Goal: Transaction & Acquisition: Register for event/course

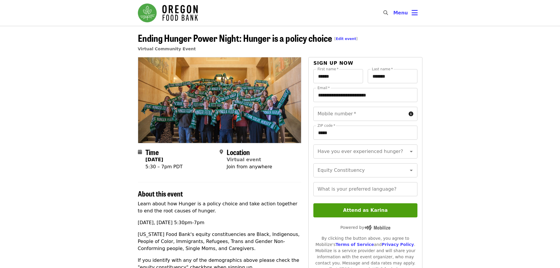
click at [80, 125] on article "Ending Hunger Power Night: Hunger is a policy choice [ Edit event ] Virtual Com…" at bounding box center [280, 246] width 560 height 441
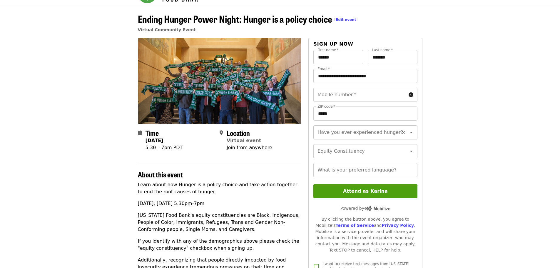
scroll to position [29, 0]
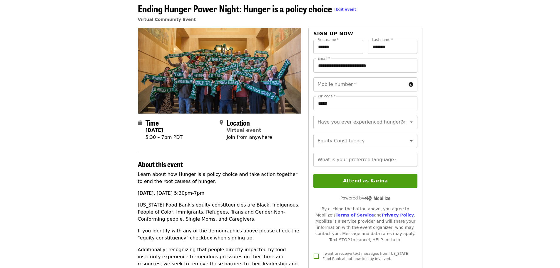
click at [395, 124] on div "Have you ever experienced hunger?" at bounding box center [365, 122] width 104 height 14
click at [408, 121] on icon "Open" at bounding box center [411, 122] width 7 height 7
click at [450, 123] on article "Ending Hunger Power Night: Hunger is a policy choice [ Edit event ] Virtual Com…" at bounding box center [280, 216] width 560 height 441
click at [408, 144] on icon "Open" at bounding box center [411, 140] width 7 height 7
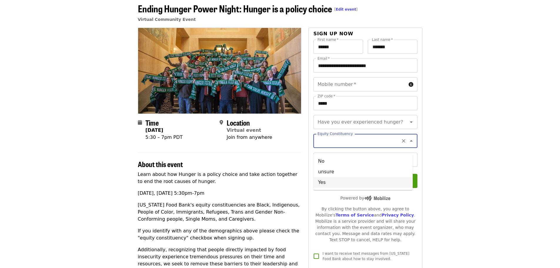
click at [355, 182] on li "Yes" at bounding box center [362, 182] width 99 height 11
type input "***"
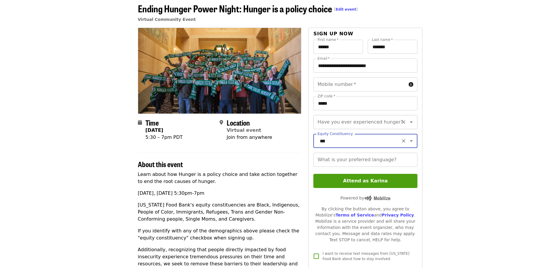
click at [408, 123] on icon "Open" at bounding box center [411, 122] width 7 height 7
click at [365, 144] on li "Yes" at bounding box center [362, 148] width 99 height 11
type input "***"
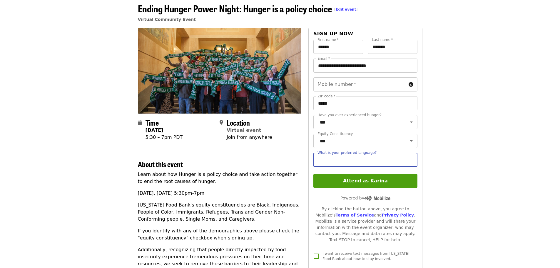
click at [408, 167] on input "What is your preferred language?" at bounding box center [365, 160] width 104 height 14
type input "*******"
click at [497, 165] on article "Ending Hunger Power Night: Hunger is a policy choice [ Edit event ] Virtual Com…" at bounding box center [280, 216] width 560 height 441
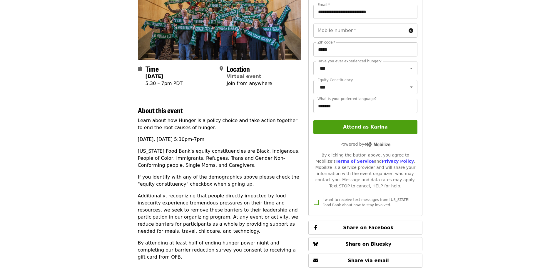
scroll to position [88, 0]
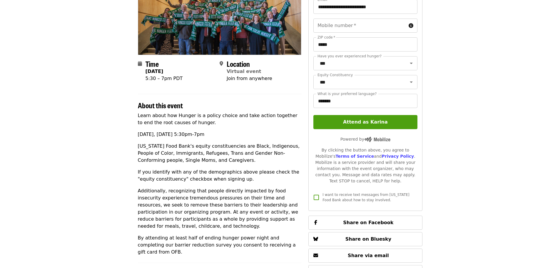
click at [452, 136] on article "Ending Hunger Power Night: Hunger is a policy choice [ Edit event ] Virtual Com…" at bounding box center [280, 158] width 560 height 441
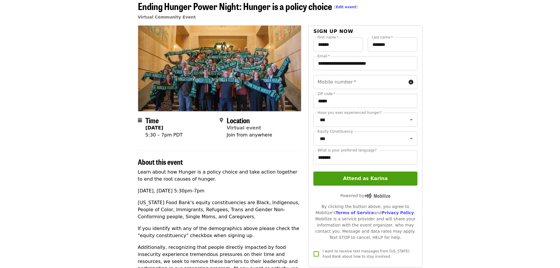
scroll to position [0, 0]
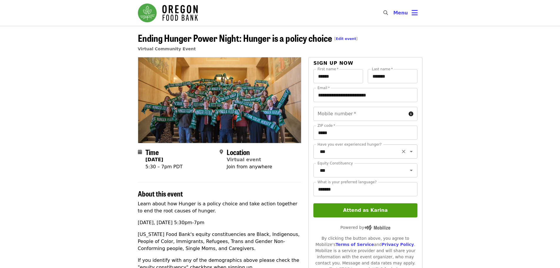
click at [401, 155] on div at bounding box center [407, 151] width 15 height 8
click at [402, 152] on icon "Clear" at bounding box center [404, 152] width 6 height 6
click at [390, 153] on input "Have you ever experienced hunger?" at bounding box center [358, 151] width 80 height 11
click at [498, 150] on article "Ending Hunger Power Night: Hunger is a policy choice [ Edit event ] Virtual Com…" at bounding box center [280, 246] width 560 height 441
click at [396, 215] on button "Attend as Karina" at bounding box center [365, 210] width 104 height 14
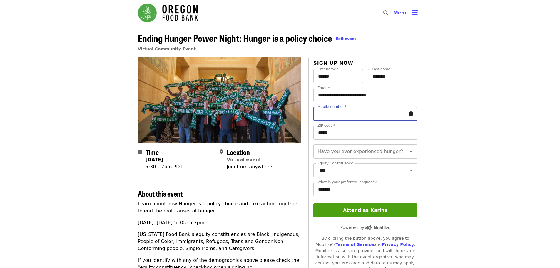
click at [398, 114] on input "Mobile number   *" at bounding box center [359, 114] width 93 height 14
type input "**********"
click at [437, 131] on article "Ending Hunger Power Night: Hunger is a policy choice [ Edit event ] Virtual Com…" at bounding box center [280, 246] width 560 height 441
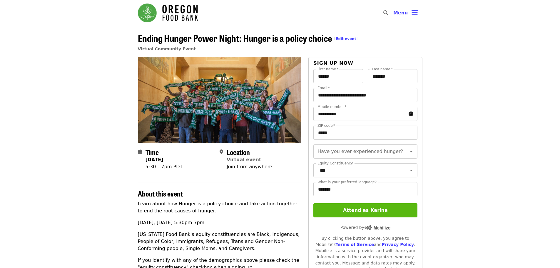
click at [398, 217] on button "Attend as Karina" at bounding box center [365, 210] width 104 height 14
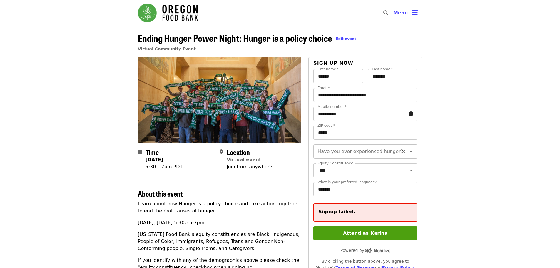
click at [408, 151] on icon "Open" at bounding box center [411, 151] width 7 height 7
click at [353, 176] on li "Yes" at bounding box center [362, 178] width 99 height 11
type input "***"
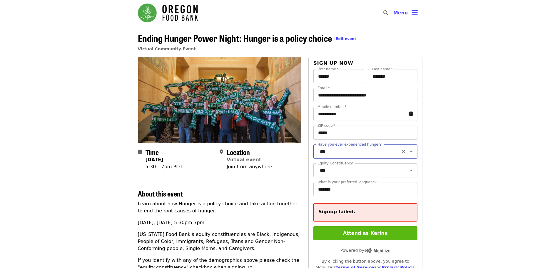
click at [376, 240] on button "Attend as Karina" at bounding box center [365, 233] width 104 height 14
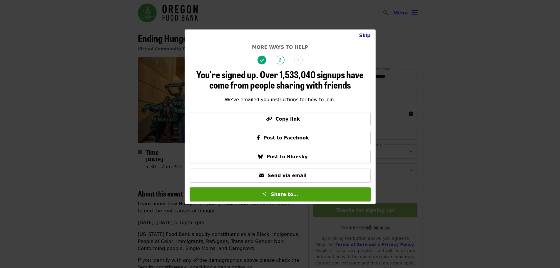
click at [368, 31] on button "Skip" at bounding box center [364, 36] width 21 height 12
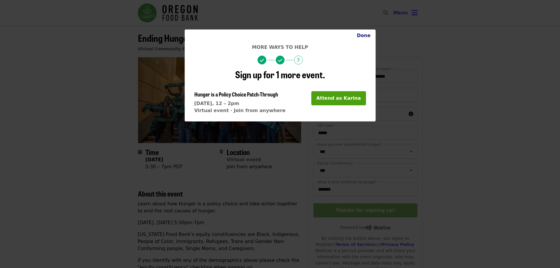
click at [366, 37] on button "Done" at bounding box center [363, 36] width 23 height 12
